Goal: Information Seeking & Learning: Learn about a topic

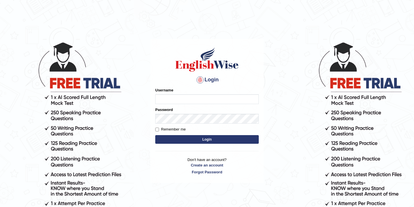
type input "bikramgurung_parramatta"
click at [196, 143] on button "Login" at bounding box center [207, 139] width 104 height 9
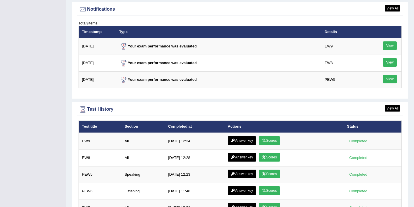
scroll to position [737, 0]
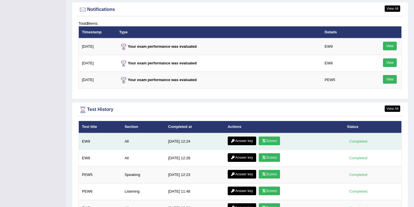
click at [271, 142] on link "Scores" at bounding box center [269, 141] width 21 height 9
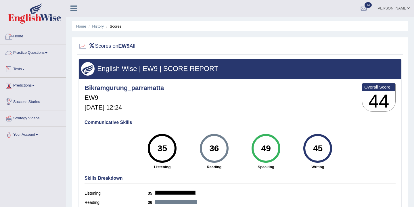
click at [20, 36] on link "Home" at bounding box center [33, 35] width 66 height 14
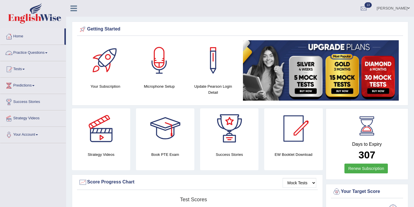
click at [47, 55] on link "Practice Questions" at bounding box center [33, 52] width 66 height 14
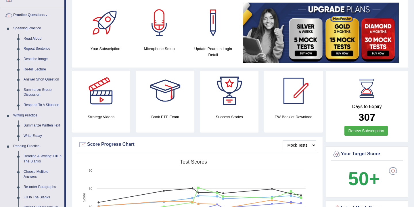
scroll to position [60, 0]
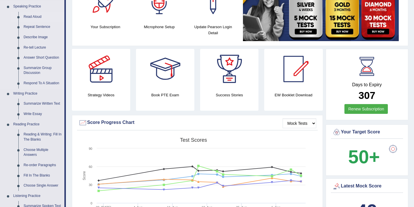
click at [32, 17] on link "Read Aloud" at bounding box center [42, 17] width 43 height 10
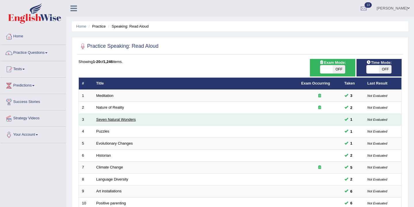
click at [124, 119] on link "Seven Natural Wonders" at bounding box center [116, 119] width 40 height 4
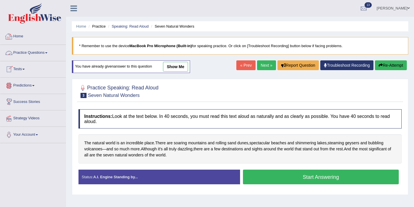
click at [20, 35] on link "Home" at bounding box center [33, 35] width 66 height 14
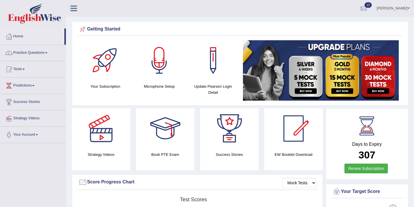
click at [44, 52] on link "Practice Questions" at bounding box center [33, 52] width 66 height 14
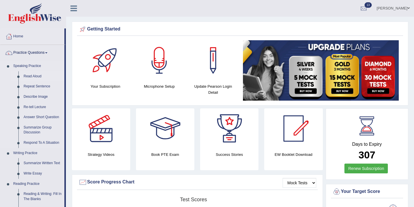
click at [37, 74] on link "Read Aloud" at bounding box center [42, 76] width 43 height 10
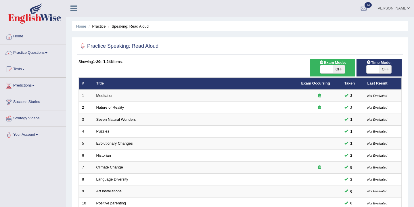
click at [339, 70] on span "OFF" at bounding box center [339, 69] width 12 height 8
checkbox input "true"
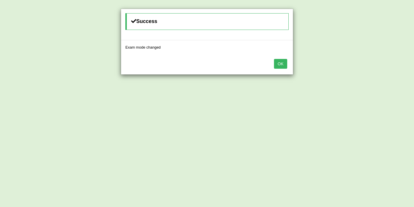
click at [284, 63] on button "OK" at bounding box center [280, 64] width 13 height 10
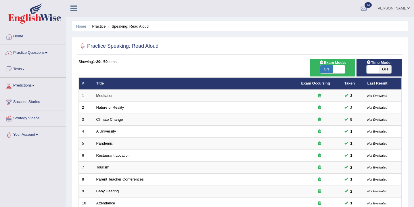
click at [382, 67] on span "OFF" at bounding box center [385, 69] width 12 height 8
checkbox input "true"
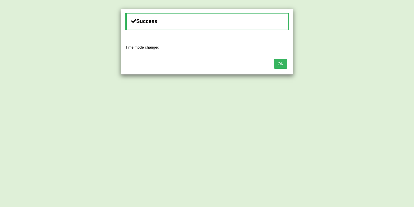
click at [283, 64] on button "OK" at bounding box center [280, 64] width 13 height 10
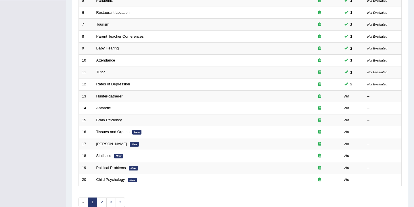
scroll to position [174, 0]
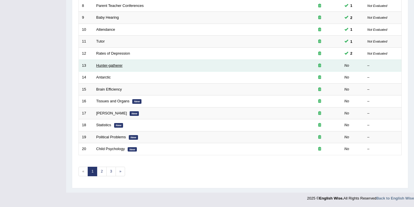
click at [110, 66] on link "Hunter-gatherer" at bounding box center [109, 65] width 26 height 4
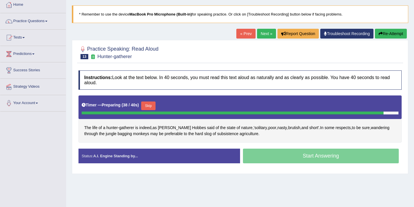
scroll to position [32, 0]
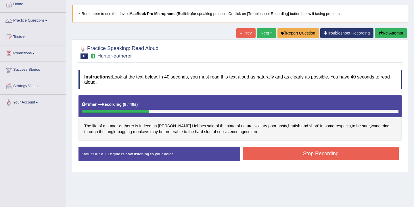
click at [283, 154] on button "Stop Recording" at bounding box center [321, 153] width 156 height 13
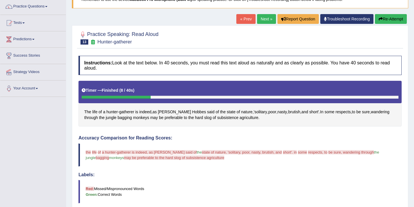
scroll to position [45, 0]
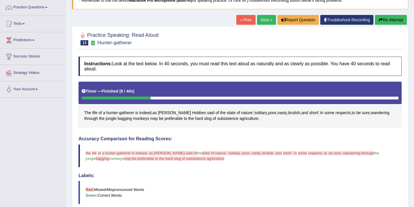
click at [262, 19] on link "Next »" at bounding box center [266, 20] width 19 height 10
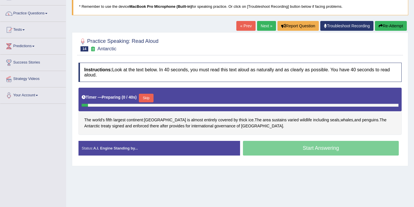
scroll to position [58, 0]
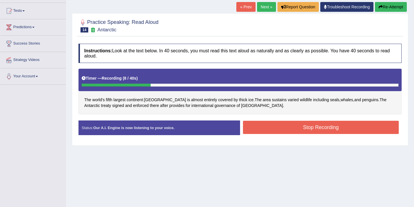
click at [319, 126] on button "Stop Recording" at bounding box center [321, 127] width 156 height 13
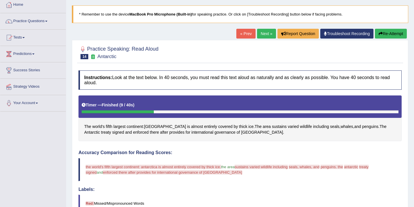
scroll to position [0, 0]
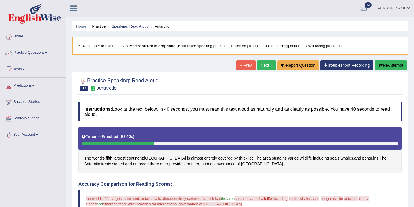
click at [389, 65] on button "Re-Attempt" at bounding box center [391, 65] width 32 height 10
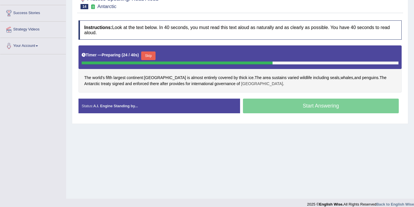
scroll to position [89, 0]
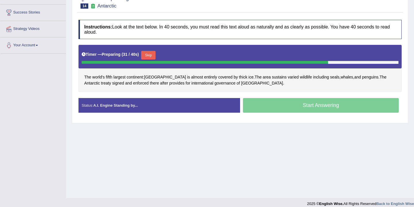
click at [148, 56] on button "Skip" at bounding box center [148, 55] width 14 height 9
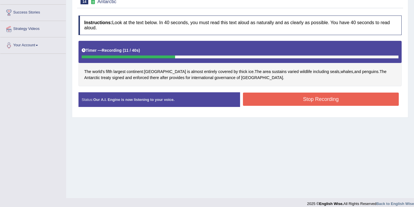
click at [258, 101] on button "Stop Recording" at bounding box center [321, 99] width 156 height 13
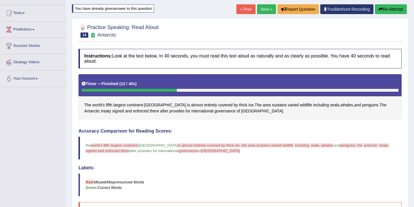
scroll to position [0, 0]
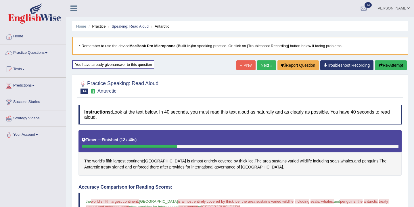
click at [264, 66] on link "Next »" at bounding box center [266, 65] width 19 height 10
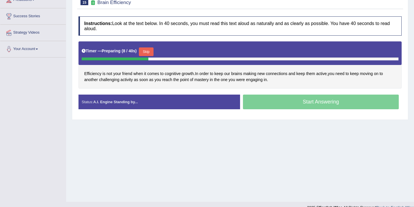
scroll to position [78, 0]
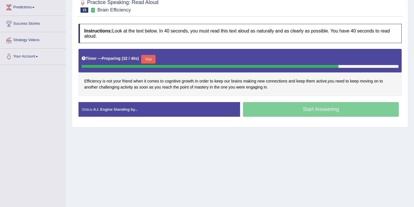
click at [150, 61] on button "Skip" at bounding box center [148, 59] width 14 height 9
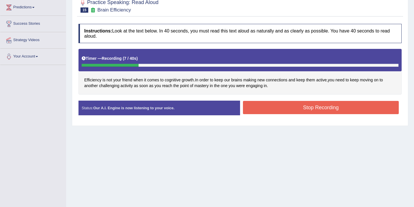
click at [273, 109] on button "Stop Recording" at bounding box center [321, 107] width 156 height 13
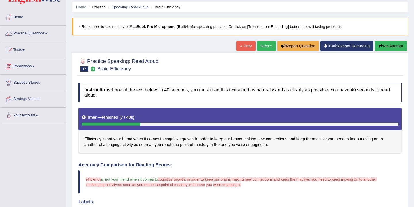
scroll to position [0, 0]
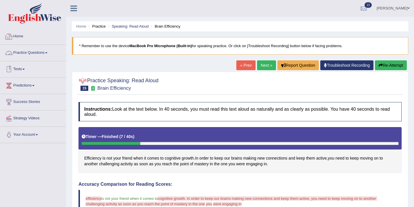
click at [48, 53] on link "Practice Questions" at bounding box center [33, 52] width 66 height 14
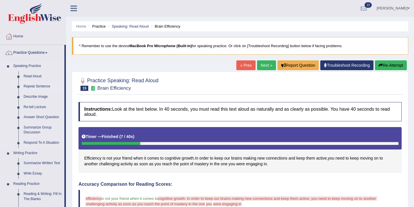
click at [37, 87] on link "Repeat Sentence" at bounding box center [42, 86] width 43 height 10
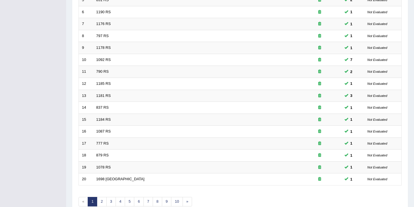
scroll to position [174, 0]
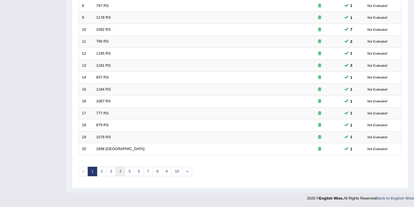
click at [119, 174] on link "4" at bounding box center [120, 171] width 9 height 9
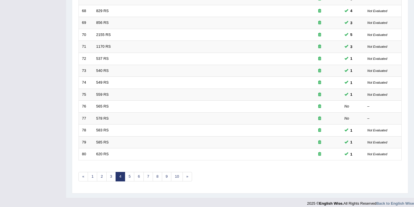
scroll to position [174, 0]
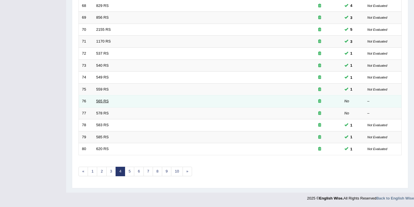
click at [100, 100] on link "565 RS" at bounding box center [102, 101] width 12 height 4
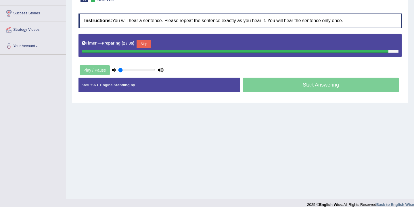
scroll to position [81, 0]
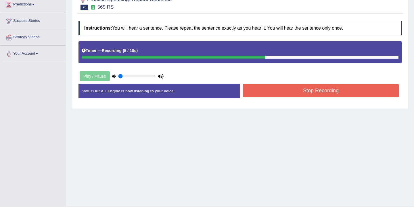
click at [277, 92] on button "Stop Recording" at bounding box center [321, 90] width 156 height 13
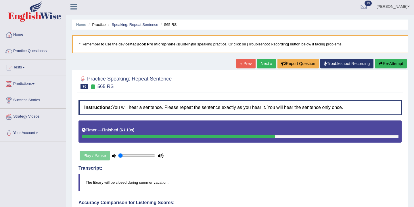
scroll to position [0, 0]
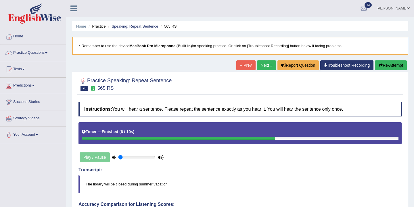
click at [263, 64] on link "Next »" at bounding box center [266, 65] width 19 height 10
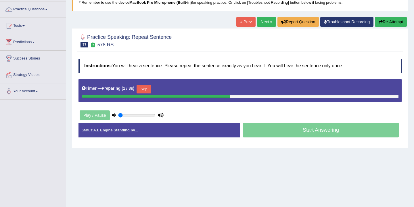
scroll to position [44, 0]
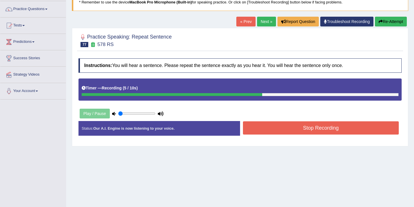
click at [270, 132] on button "Stop Recording" at bounding box center [321, 127] width 156 height 13
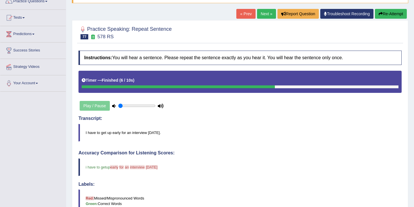
scroll to position [37, 0]
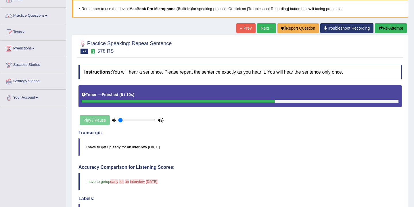
click at [264, 29] on link "Next »" at bounding box center [266, 28] width 19 height 10
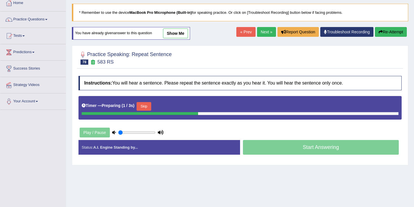
scroll to position [46, 0]
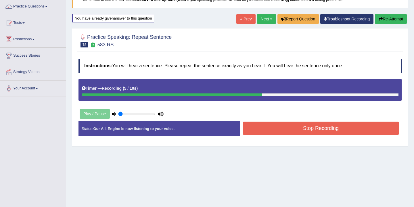
click at [283, 128] on button "Stop Recording" at bounding box center [321, 128] width 156 height 13
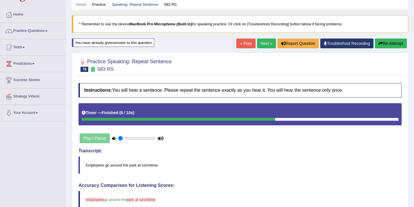
scroll to position [16, 0]
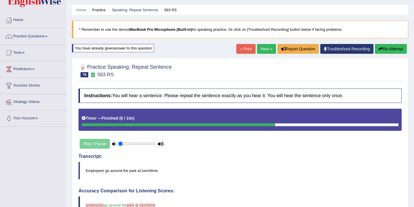
click at [265, 49] on link "Next »" at bounding box center [266, 49] width 19 height 10
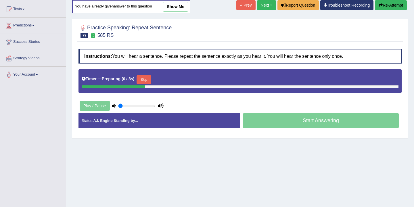
scroll to position [77, 0]
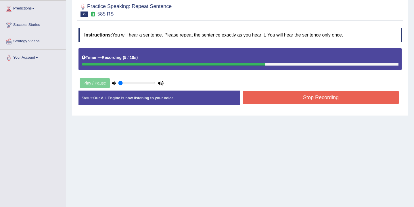
click at [276, 98] on button "Stop Recording" at bounding box center [321, 97] width 156 height 13
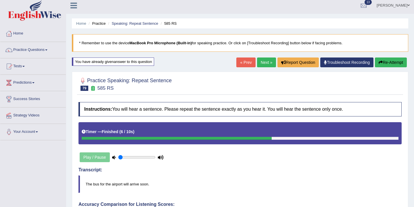
scroll to position [0, 0]
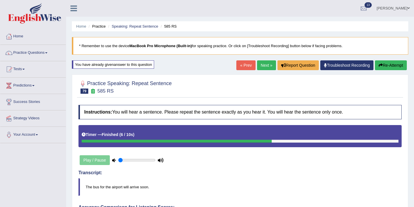
click at [261, 66] on link "Next »" at bounding box center [266, 65] width 19 height 10
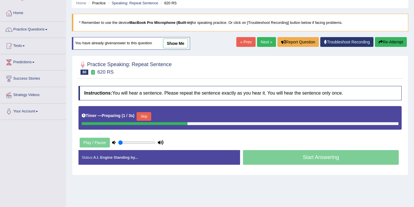
scroll to position [32, 0]
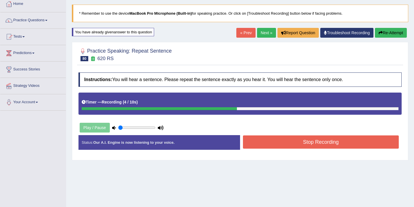
click at [276, 144] on button "Stop Recording" at bounding box center [321, 141] width 156 height 13
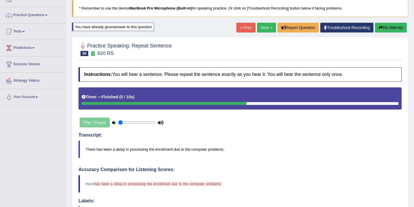
scroll to position [21, 0]
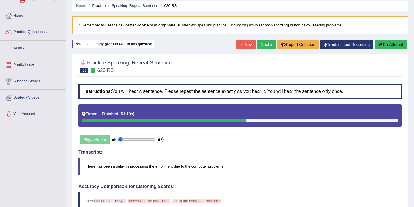
click at [261, 45] on link "Next »" at bounding box center [266, 45] width 19 height 10
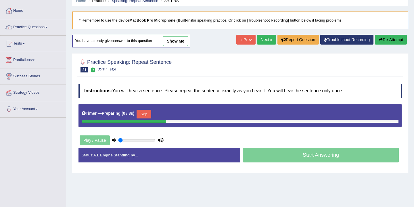
scroll to position [37, 0]
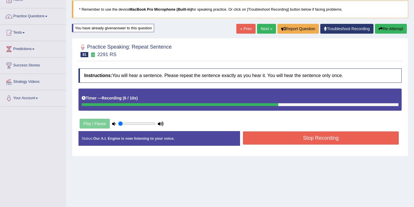
click at [273, 140] on button "Stop Recording" at bounding box center [321, 137] width 156 height 13
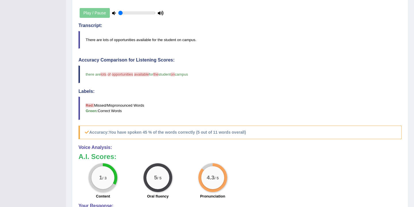
scroll to position [0, 0]
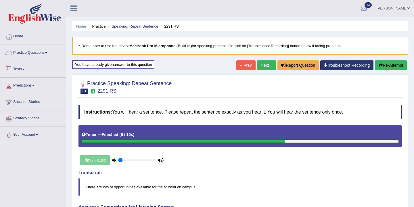
click at [51, 53] on link "Practice Questions" at bounding box center [33, 52] width 66 height 14
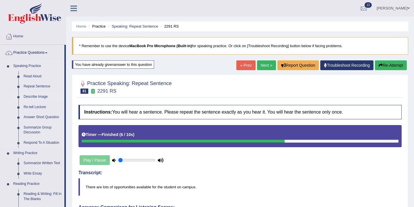
click at [43, 97] on link "Describe Image" at bounding box center [42, 97] width 43 height 10
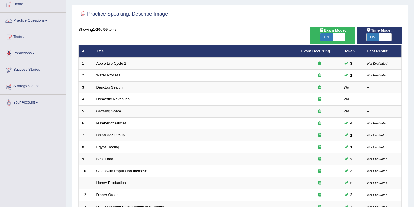
scroll to position [68, 0]
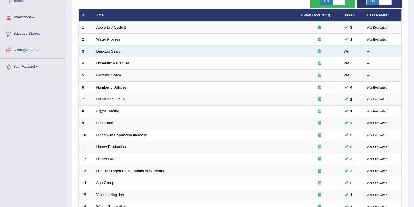
click at [108, 53] on link "Desktop Search" at bounding box center [109, 51] width 27 height 4
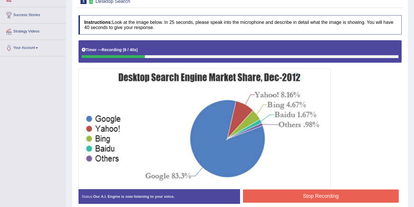
scroll to position [102, 0]
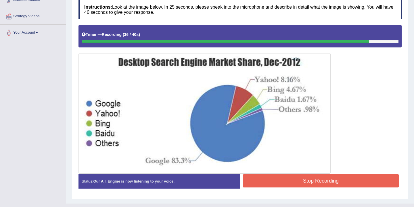
click at [294, 185] on button "Stop Recording" at bounding box center [321, 180] width 156 height 13
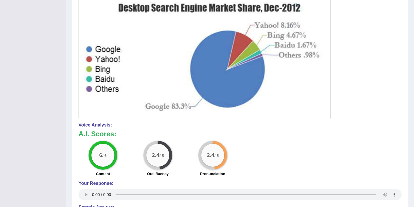
scroll to position [0, 0]
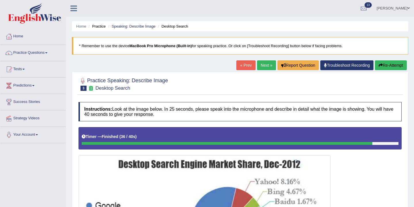
click at [389, 64] on button "Re-Attempt" at bounding box center [391, 65] width 32 height 10
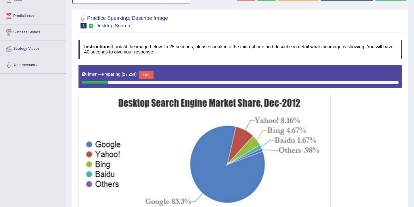
scroll to position [86, 0]
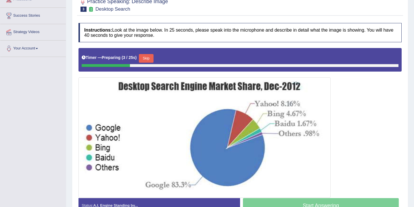
click at [150, 60] on button "Skip" at bounding box center [146, 58] width 14 height 9
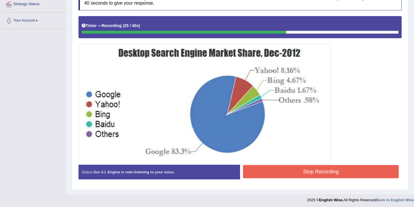
scroll to position [114, 0]
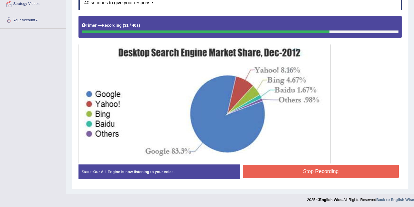
click at [304, 172] on button "Stop Recording" at bounding box center [321, 171] width 156 height 13
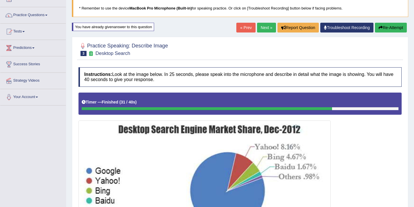
scroll to position [0, 0]
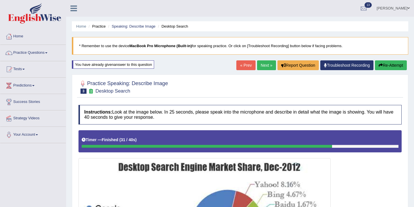
click at [264, 65] on link "Next »" at bounding box center [266, 65] width 19 height 10
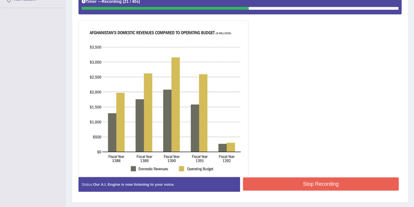
scroll to position [136, 0]
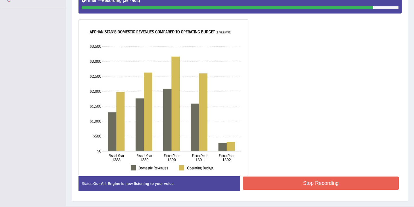
click at [317, 183] on button "Stop Recording" at bounding box center [321, 183] width 156 height 13
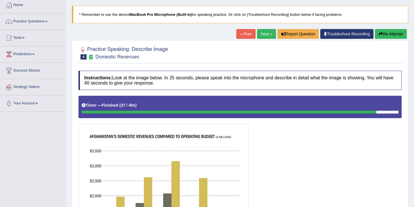
scroll to position [0, 0]
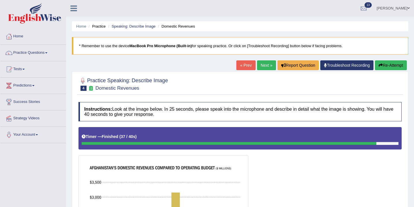
click at [388, 67] on button "Re-Attempt" at bounding box center [391, 65] width 32 height 10
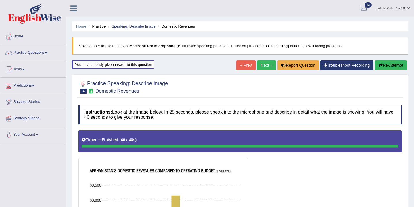
click at [263, 63] on link "Next »" at bounding box center [266, 65] width 19 height 10
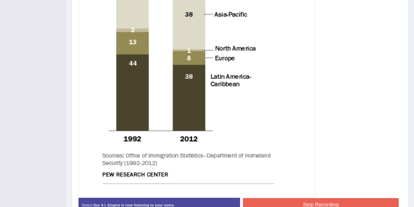
scroll to position [299, 0]
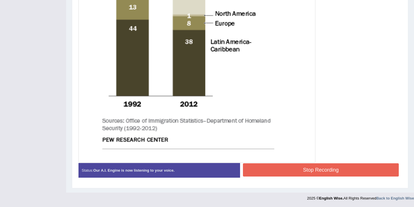
click at [317, 171] on button "Stop Recording" at bounding box center [321, 169] width 156 height 13
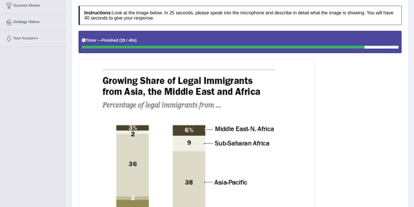
scroll to position [45, 0]
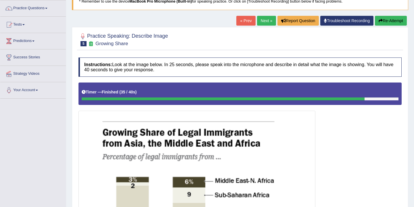
click at [263, 20] on link "Next »" at bounding box center [266, 21] width 19 height 10
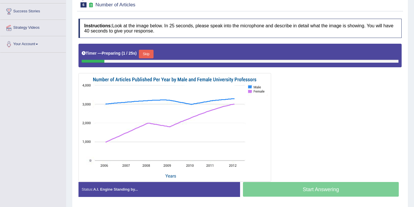
scroll to position [91, 0]
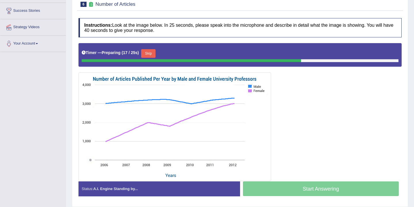
click at [152, 55] on button "Skip" at bounding box center [148, 53] width 14 height 9
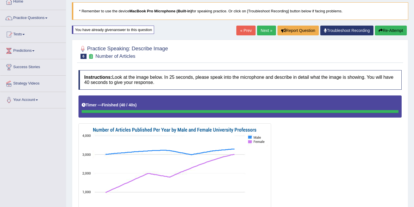
scroll to position [35, 0]
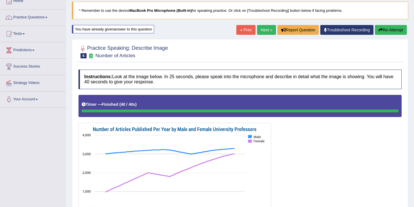
click at [390, 28] on button "Re-Attempt" at bounding box center [391, 30] width 32 height 10
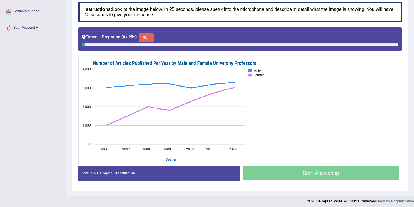
scroll to position [110, 0]
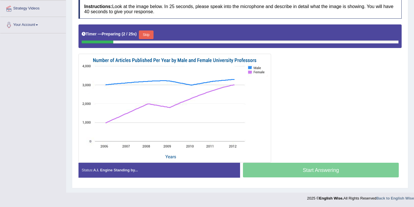
click at [150, 35] on button "Skip" at bounding box center [146, 34] width 14 height 9
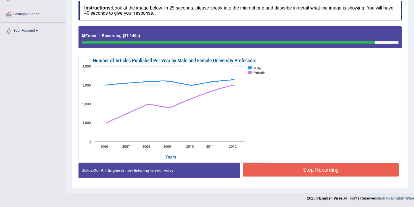
click at [319, 170] on button "Stop Recording" at bounding box center [321, 169] width 156 height 13
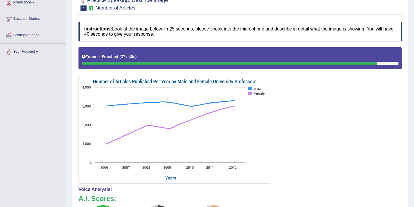
scroll to position [51, 0]
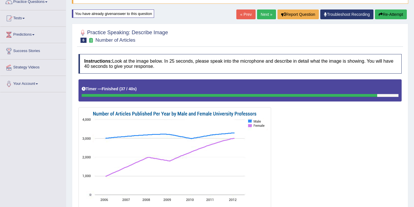
click at [387, 14] on button "Re-Attempt" at bounding box center [391, 14] width 32 height 10
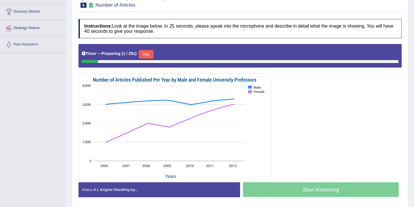
scroll to position [81, 0]
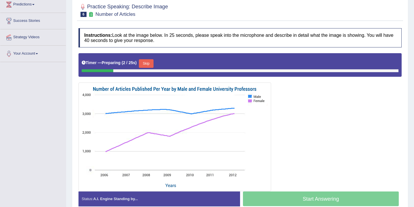
click at [152, 63] on button "Skip" at bounding box center [146, 63] width 14 height 9
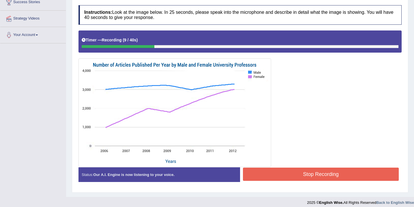
scroll to position [103, 0]
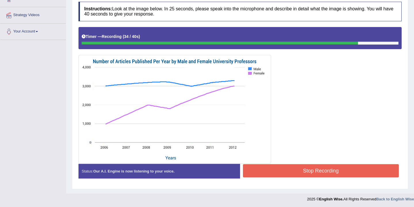
click at [280, 173] on button "Stop Recording" at bounding box center [321, 170] width 156 height 13
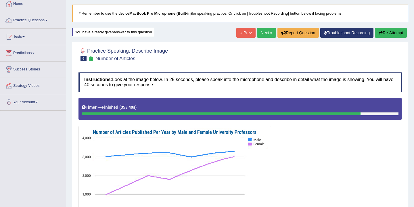
scroll to position [0, 0]
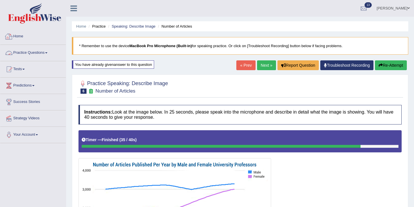
click at [21, 37] on link "Home" at bounding box center [33, 35] width 66 height 14
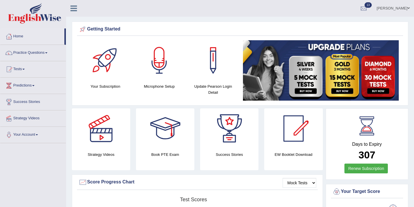
click at [39, 52] on link "Practice Questions" at bounding box center [33, 52] width 66 height 14
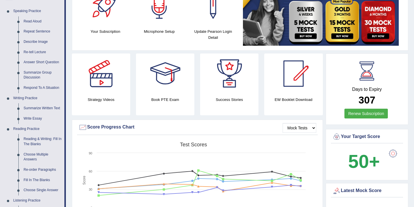
scroll to position [55, 0]
click at [39, 52] on link "Re-tell Lecture" at bounding box center [42, 52] width 43 height 10
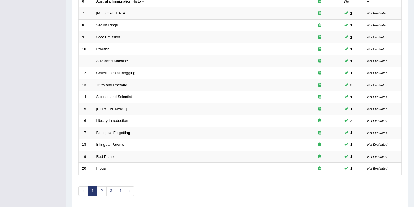
scroll to position [174, 0]
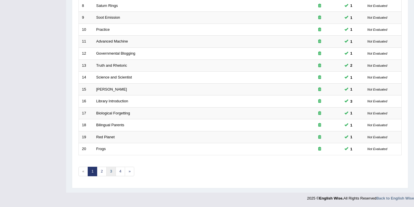
click at [111, 173] on link "3" at bounding box center [110, 171] width 9 height 9
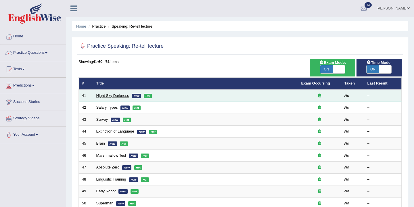
click at [125, 94] on link "Night Sky Darkness" at bounding box center [112, 95] width 33 height 4
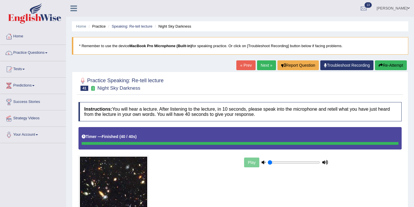
click at [264, 66] on link "Next »" at bounding box center [266, 65] width 19 height 10
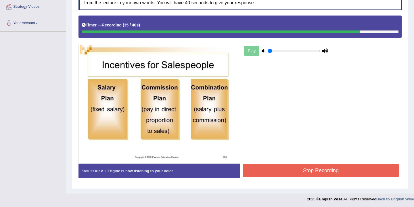
scroll to position [112, 0]
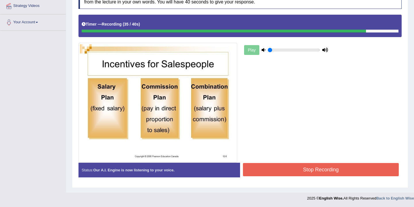
click at [314, 173] on button "Stop Recording" at bounding box center [321, 169] width 156 height 13
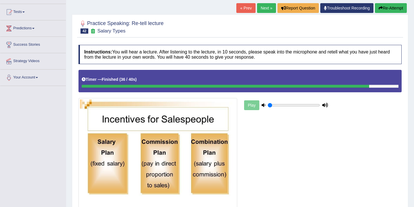
scroll to position [0, 0]
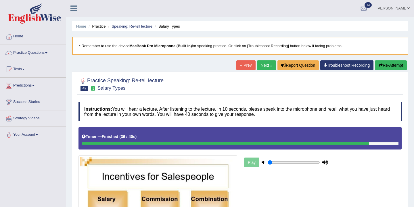
click at [386, 65] on button "Re-Attempt" at bounding box center [391, 65] width 32 height 10
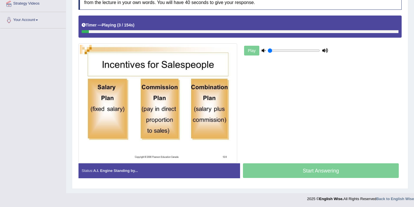
scroll to position [115, 0]
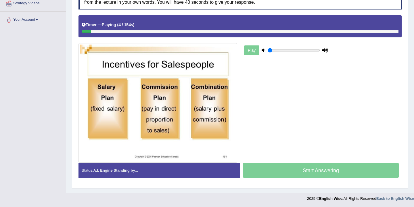
click at [291, 167] on div "Start Answering" at bounding box center [321, 171] width 162 height 16
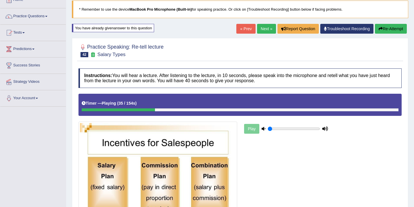
scroll to position [30, 0]
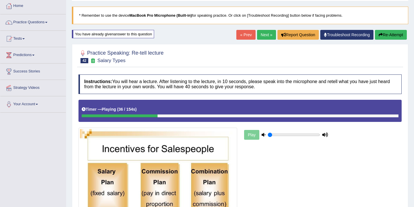
click at [261, 37] on link "Next »" at bounding box center [266, 35] width 19 height 10
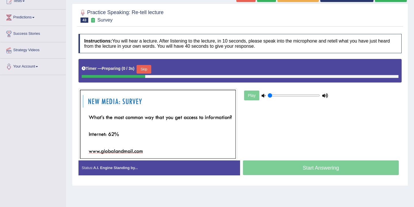
scroll to position [70, 0]
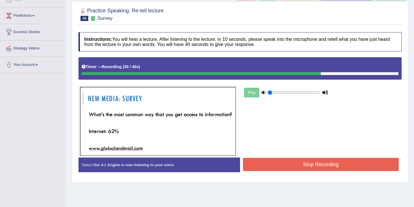
click at [294, 162] on button "Stop Recording" at bounding box center [321, 164] width 156 height 13
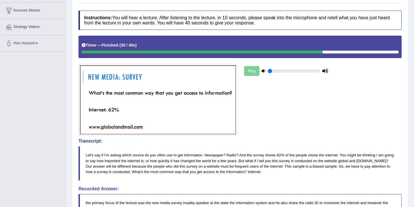
scroll to position [44, 0]
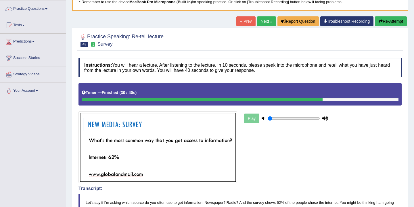
click at [262, 21] on link "Next »" at bounding box center [266, 21] width 19 height 10
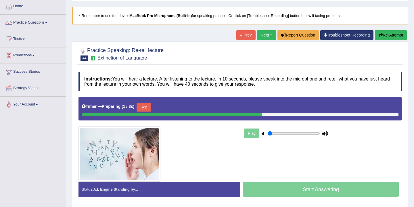
scroll to position [55, 0]
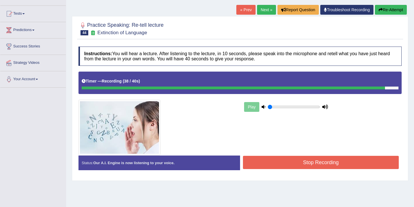
click at [305, 161] on button "Stop Recording" at bounding box center [321, 162] width 156 height 13
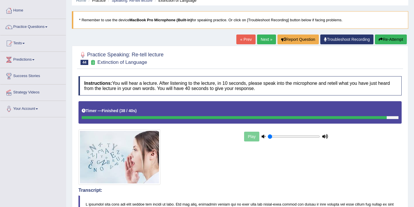
scroll to position [0, 0]
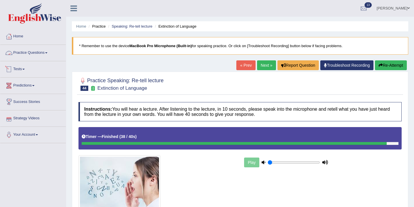
click at [41, 52] on link "Practice Questions" at bounding box center [33, 52] width 66 height 14
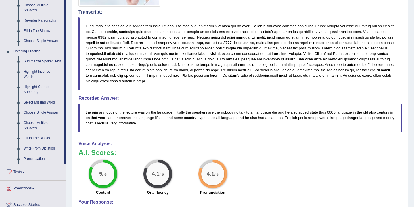
scroll to position [205, 0]
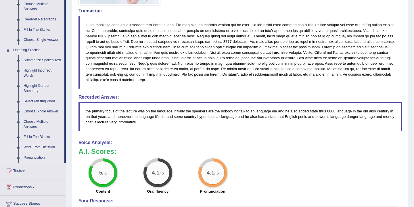
click at [40, 152] on link "Write From Dictation" at bounding box center [42, 147] width 43 height 10
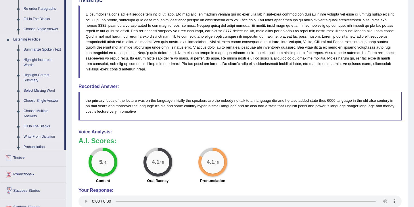
scroll to position [330, 0]
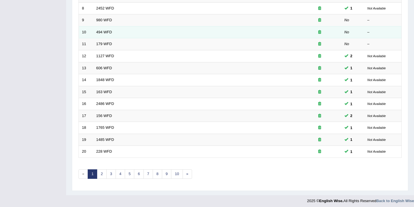
scroll to position [174, 0]
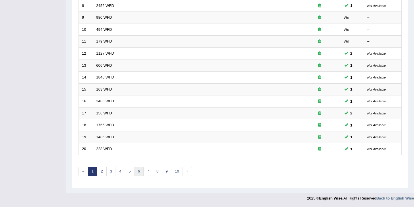
click at [139, 171] on link "6" at bounding box center [138, 171] width 9 height 9
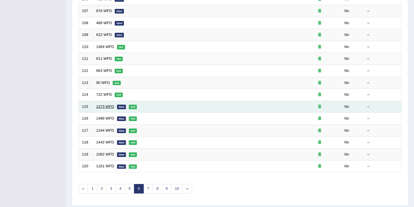
scroll to position [156, 0]
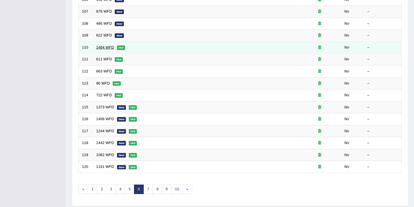
click at [99, 46] on link "1484 WFD" at bounding box center [105, 47] width 18 height 4
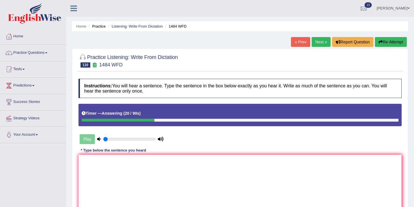
scroll to position [21, 0]
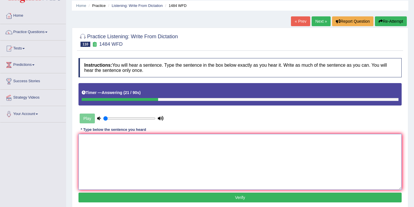
click at [98, 138] on textarea at bounding box center [239, 162] width 323 height 56
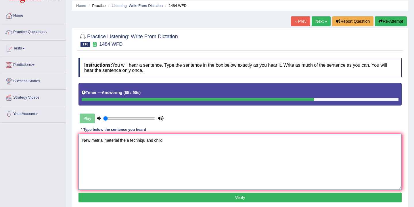
type textarea "New metrial meterial the a techniqu and child."
click at [228, 197] on button "Verify" at bounding box center [239, 198] width 323 height 10
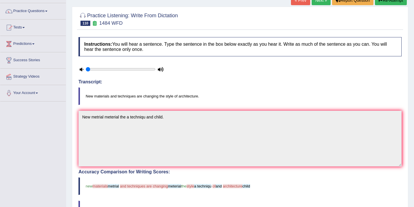
scroll to position [27, 0]
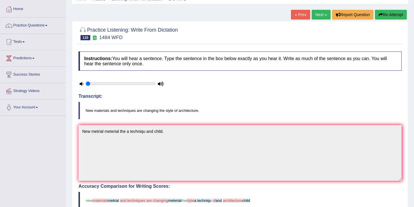
click at [318, 15] on link "Next »" at bounding box center [321, 15] width 19 height 10
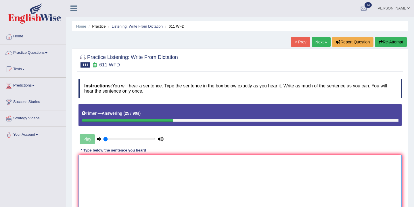
click at [84, 162] on textarea at bounding box center [239, 183] width 323 height 56
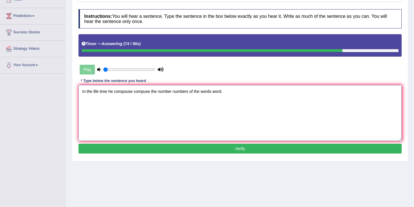
scroll to position [95, 0]
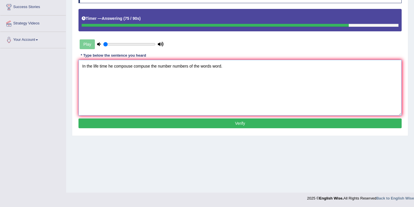
type textarea "In the life time he compouse compuse the number numbers of the words word."
click at [171, 124] on button "Verify" at bounding box center [239, 123] width 323 height 10
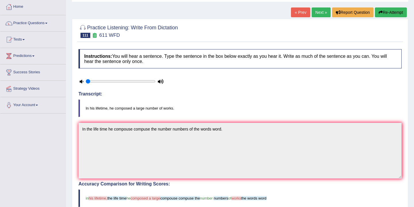
scroll to position [0, 0]
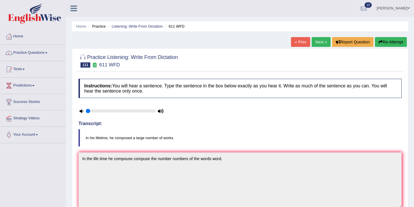
click at [319, 43] on link "Next »" at bounding box center [321, 42] width 19 height 10
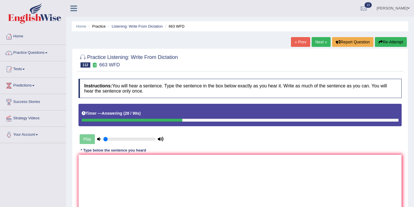
click at [104, 152] on div "* Type below the sentence you heard" at bounding box center [113, 150] width 70 height 5
click at [96, 162] on textarea at bounding box center [239, 183] width 323 height 56
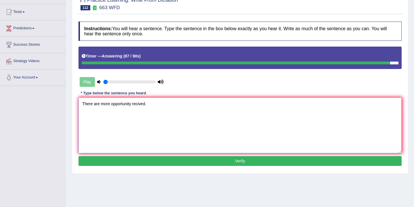
scroll to position [64, 0]
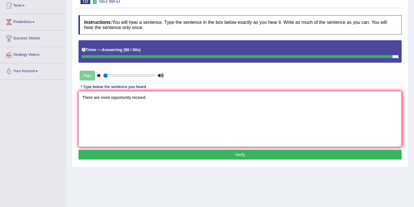
type textarea "There are more opportunity recived."
click at [208, 154] on button "Verify" at bounding box center [239, 155] width 323 height 10
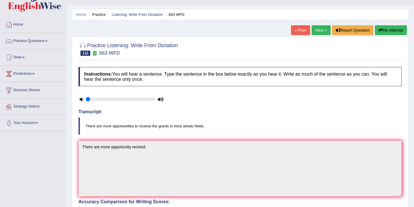
scroll to position [0, 0]
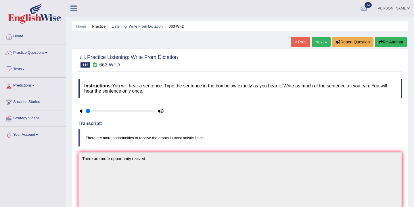
click at [392, 43] on button "Re-Attempt" at bounding box center [391, 42] width 32 height 10
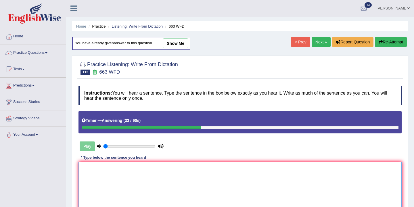
click at [80, 171] on textarea at bounding box center [239, 190] width 323 height 56
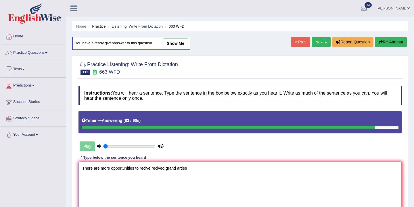
click at [140, 169] on textarea "There are more opportunities to recive recived grand arties" at bounding box center [239, 190] width 323 height 56
click at [200, 171] on textarea "There are more opportunities to the recive recived grand arties" at bounding box center [239, 190] width 323 height 56
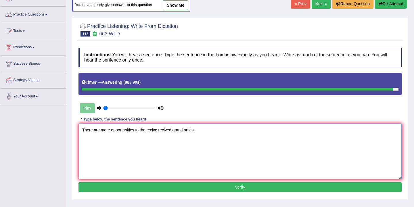
scroll to position [95, 0]
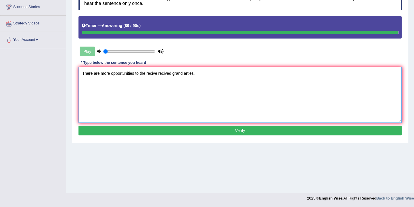
type textarea "There are more opportunities to the recive recived grand arties."
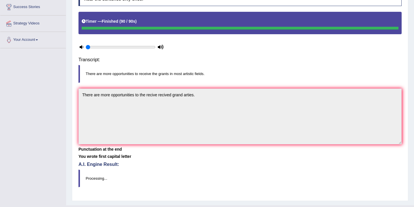
click at [233, 133] on div "Instructions: You will hear a sentence. Type the sentence in the box below exac…" at bounding box center [240, 91] width 326 height 214
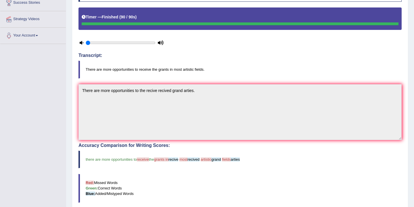
scroll to position [0, 0]
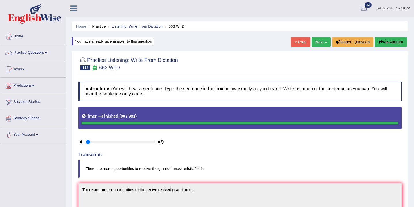
click at [318, 42] on link "Next »" at bounding box center [321, 42] width 19 height 10
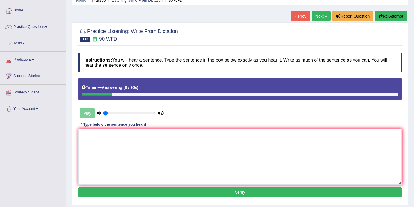
scroll to position [26, 0]
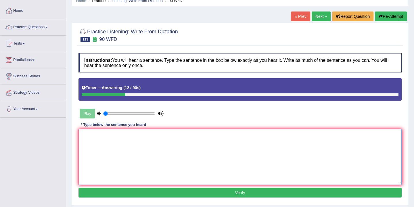
click at [93, 133] on textarea at bounding box center [239, 157] width 323 height 56
click at [98, 135] on textarea "Student they have" at bounding box center [239, 157] width 323 height 56
click at [146, 139] on textarea "Student students they have" at bounding box center [239, 157] width 323 height 56
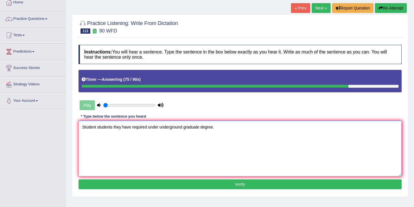
scroll to position [36, 0]
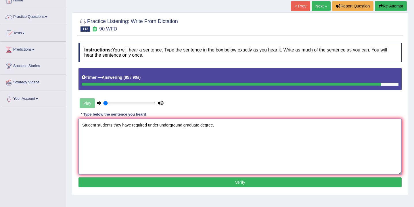
click at [201, 127] on textarea "Student students they have required under underground graduate degree." at bounding box center [239, 147] width 323 height 56
type textarea "Student students they have required under underground graduate a degree."
click at [230, 183] on button "Verify" at bounding box center [239, 182] width 323 height 10
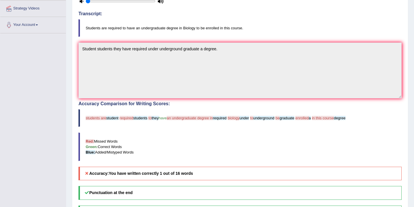
scroll to position [0, 0]
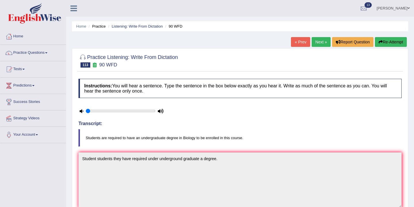
click at [318, 44] on link "Next »" at bounding box center [321, 42] width 19 height 10
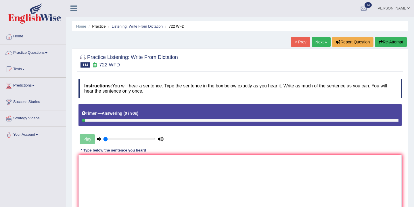
click at [391, 43] on button "Re-Attempt" at bounding box center [391, 42] width 32 height 10
click at [106, 162] on textarea at bounding box center [239, 183] width 323 height 56
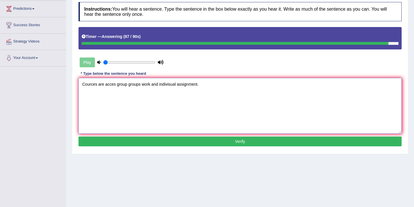
scroll to position [95, 0]
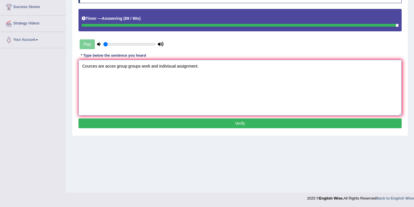
type textarea "Cources are acces group groups work and indivisual assignment."
click at [187, 124] on button "Verify" at bounding box center [239, 123] width 323 height 10
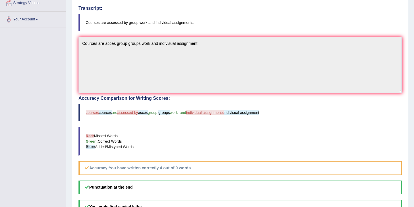
scroll to position [0, 0]
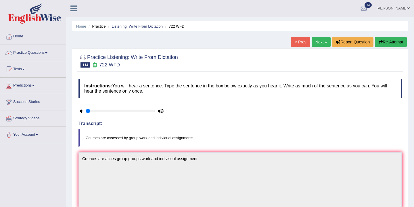
click at [319, 43] on link "Next »" at bounding box center [321, 42] width 19 height 10
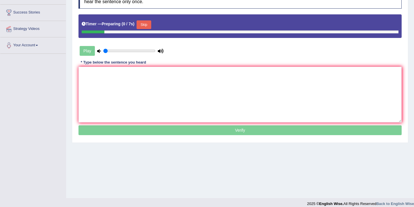
scroll to position [95, 0]
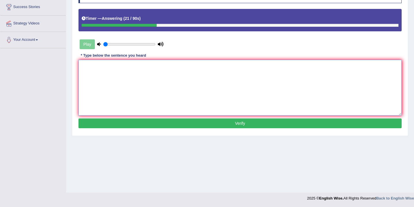
click at [112, 75] on textarea at bounding box center [239, 88] width 323 height 56
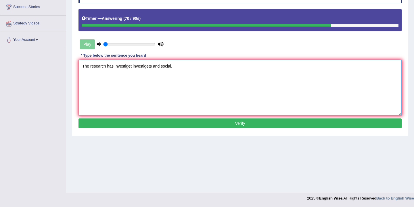
type textarea "The research has investiget investigets and social."
click at [191, 121] on button "Verify" at bounding box center [239, 123] width 323 height 10
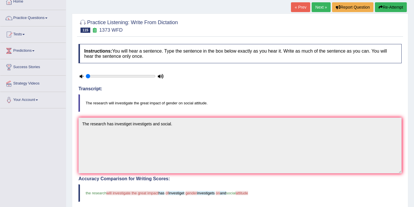
scroll to position [39, 0]
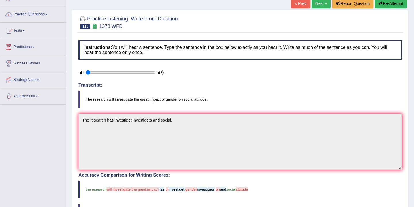
click at [390, 3] on button "Re-Attempt" at bounding box center [391, 4] width 32 height 10
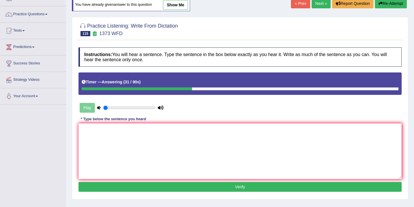
click at [105, 119] on div "* Type below the sentence you heard" at bounding box center [113, 118] width 70 height 5
click at [98, 130] on textarea at bounding box center [239, 151] width 323 height 56
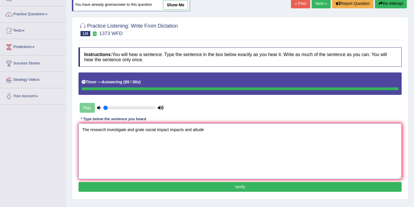
type textarea "The research investigate and grate social impact impacts and attude"
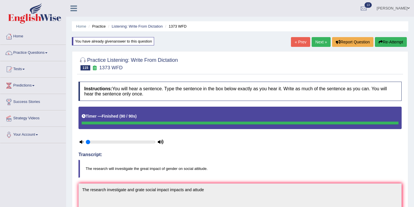
click at [319, 43] on link "Next »" at bounding box center [321, 42] width 19 height 10
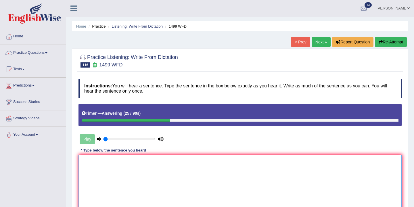
click at [89, 160] on textarea at bounding box center [239, 183] width 323 height 56
click at [125, 161] on textarea "They the must most be support supports" at bounding box center [239, 183] width 323 height 56
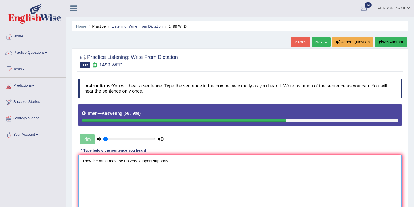
click at [183, 160] on textarea "They the must most be univers support supports" at bounding box center [239, 183] width 323 height 56
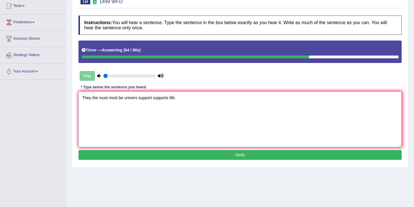
scroll to position [95, 0]
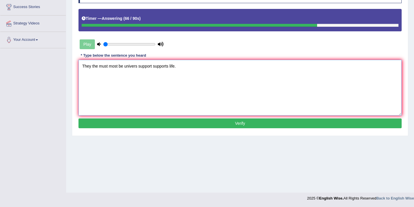
type textarea "They the must most be univers support supports life."
click at [189, 127] on button "Verify" at bounding box center [239, 123] width 323 height 10
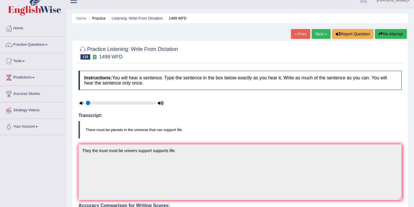
scroll to position [0, 0]
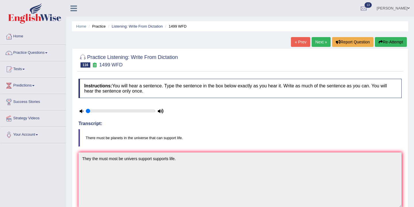
click at [320, 42] on link "Next »" at bounding box center [321, 42] width 19 height 10
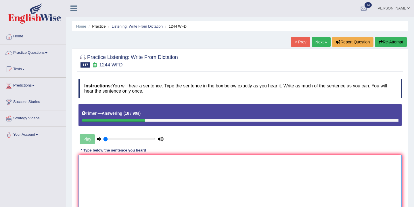
click at [100, 162] on textarea at bounding box center [239, 183] width 323 height 56
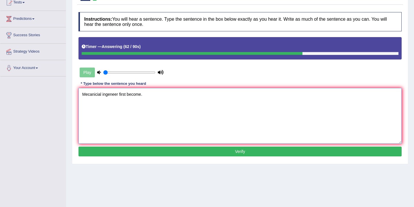
scroll to position [70, 0]
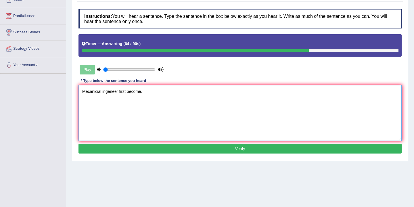
click at [102, 92] on textarea "Mecanicial ingeneer first become." at bounding box center [239, 113] width 323 height 56
type textarea "Mecanicial mecinal ingeneer first become."
click at [227, 148] on button "Verify" at bounding box center [239, 149] width 323 height 10
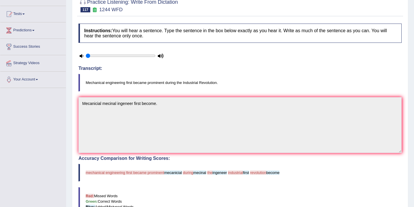
scroll to position [0, 0]
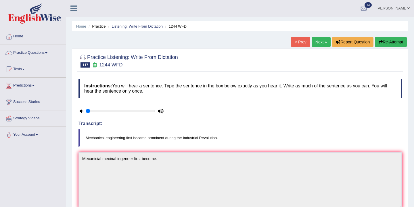
click at [318, 43] on link "Next »" at bounding box center [321, 42] width 19 height 10
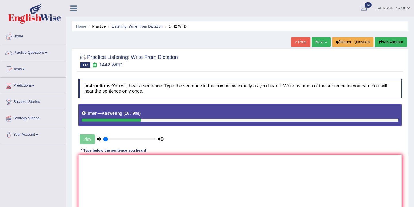
click at [389, 43] on button "Re-Attempt" at bounding box center [391, 42] width 32 height 10
click at [92, 168] on textarea at bounding box center [239, 183] width 323 height 56
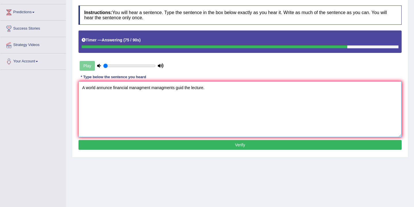
scroll to position [75, 0]
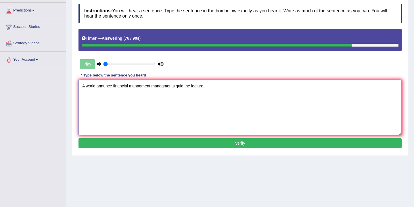
type textarea "A world annunce financial managment managments guid the lecture."
click at [150, 143] on button "Verify" at bounding box center [239, 143] width 323 height 10
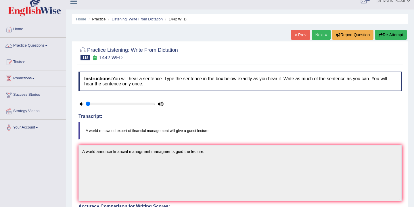
scroll to position [0, 0]
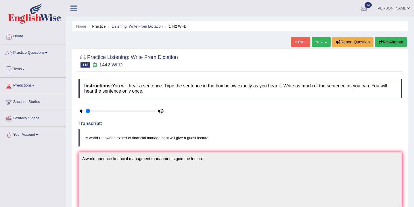
click at [387, 44] on button "Re-Attempt" at bounding box center [391, 42] width 32 height 10
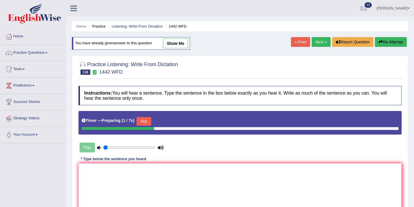
click at [144, 122] on button "Skip" at bounding box center [144, 121] width 14 height 9
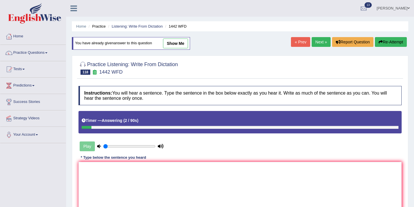
click at [319, 43] on link "Next »" at bounding box center [321, 42] width 19 height 10
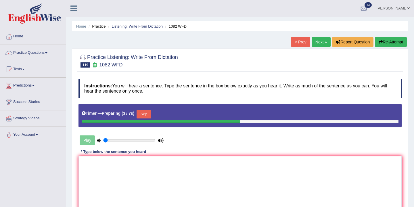
click at [148, 114] on button "Skip" at bounding box center [144, 114] width 14 height 9
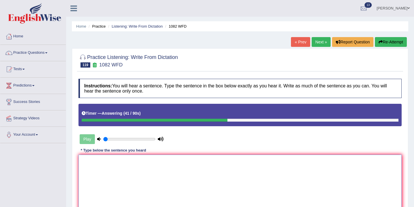
click at [115, 162] on textarea at bounding box center [239, 183] width 323 height 56
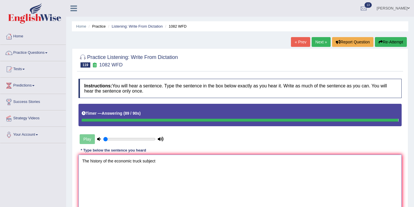
type textarea "The history of the economic truck subject"
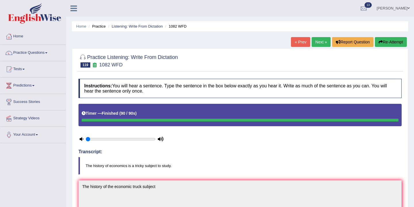
click at [392, 39] on button "Re-Attempt" at bounding box center [391, 42] width 32 height 10
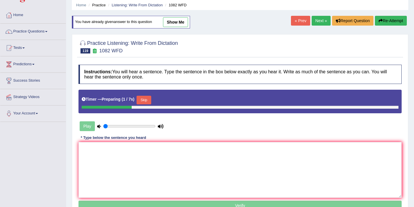
scroll to position [22, 0]
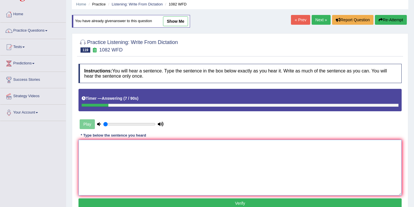
click at [114, 146] on textarea at bounding box center [239, 168] width 323 height 56
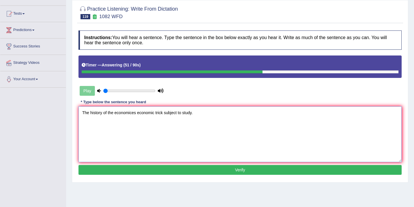
scroll to position [72, 0]
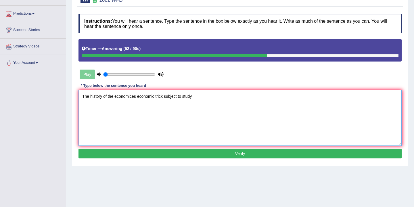
type textarea "The history of the economices economic trick subject to study."
click at [186, 153] on button "Verify" at bounding box center [239, 154] width 323 height 10
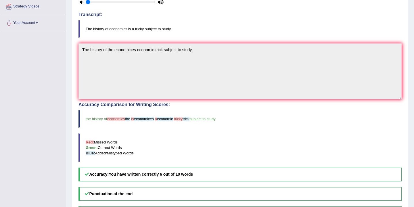
scroll to position [0, 0]
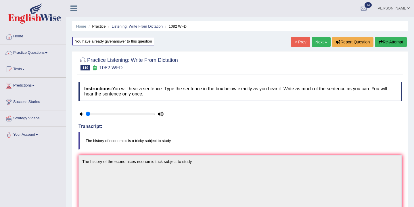
click at [317, 41] on link "Next »" at bounding box center [321, 42] width 19 height 10
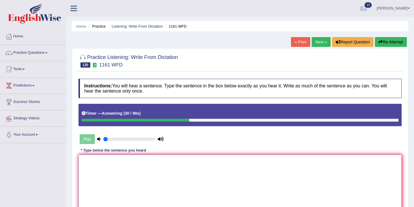
click at [90, 160] on textarea at bounding box center [239, 183] width 323 height 56
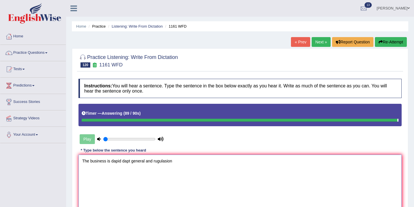
type textarea "The business is dapid dapt general and rugulasion"
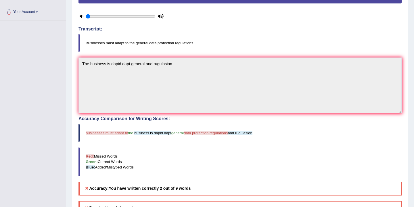
scroll to position [128, 0]
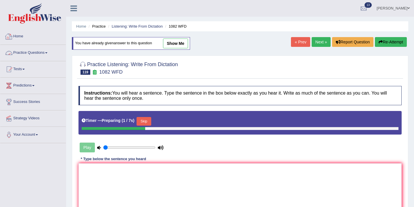
click at [21, 34] on link "Home" at bounding box center [33, 35] width 66 height 14
